Goal: Information Seeking & Learning: Learn about a topic

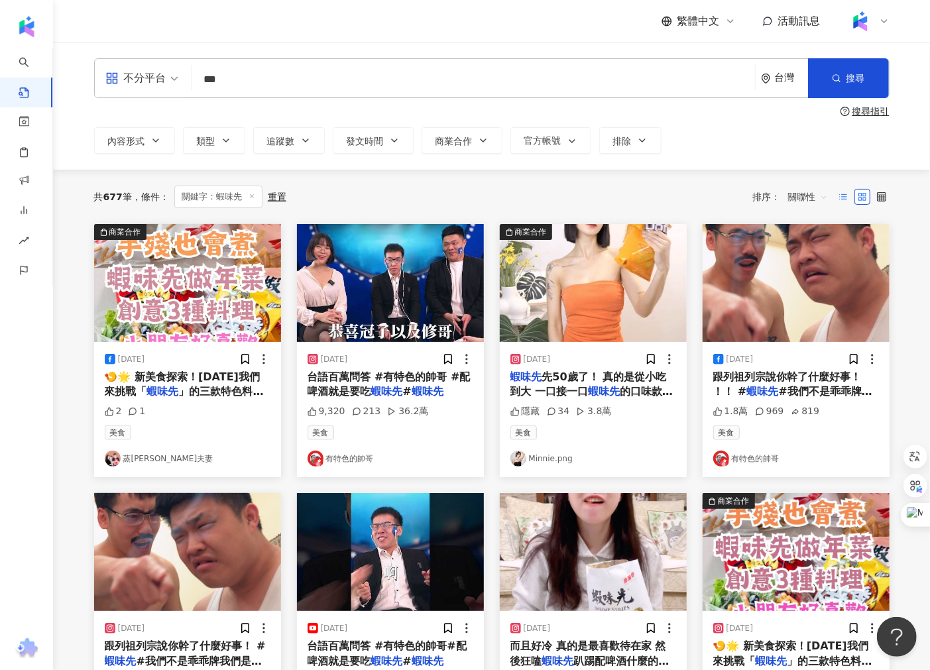
click at [849, 195] on label at bounding box center [843, 197] width 16 height 16
click at [817, 195] on span "關聯性" at bounding box center [808, 196] width 40 height 21
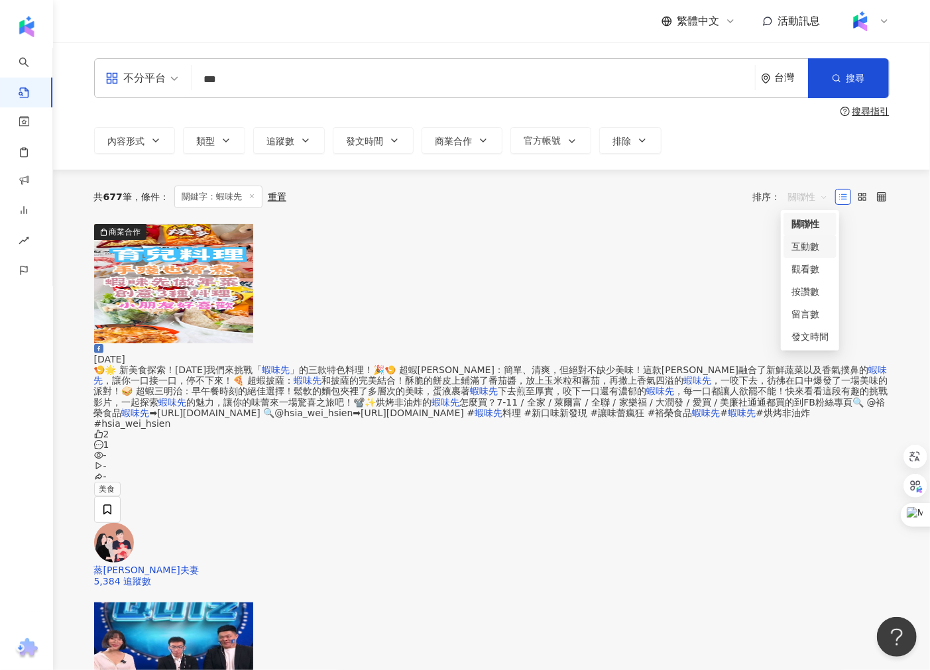
click at [807, 249] on div "互動數" at bounding box center [809, 246] width 37 height 15
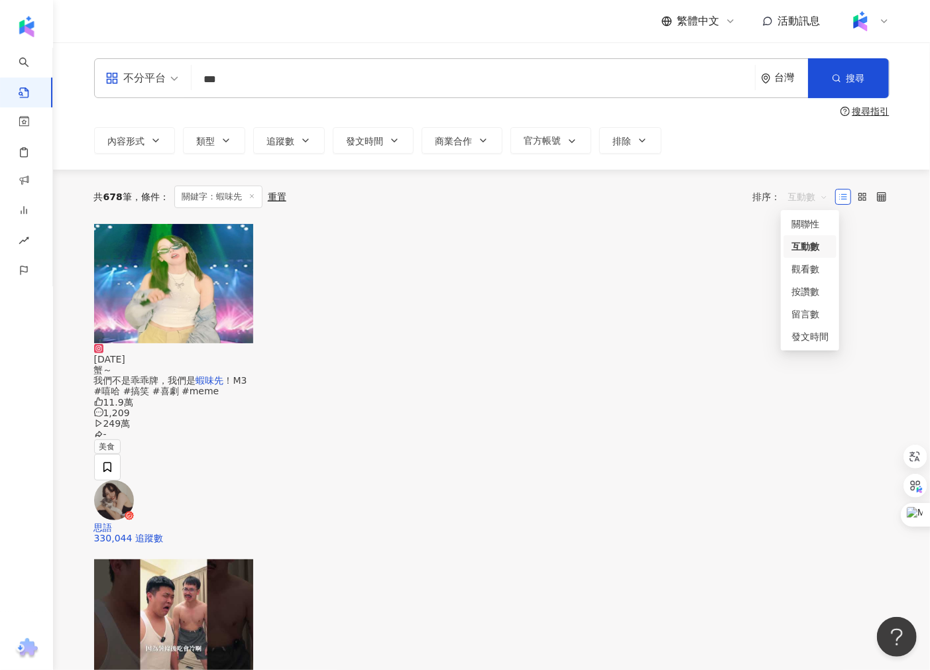
click at [806, 190] on span "互動數" at bounding box center [808, 196] width 40 height 21
click at [812, 269] on div "觀看數" at bounding box center [809, 269] width 37 height 15
